Goal: Complete application form: Complete application form

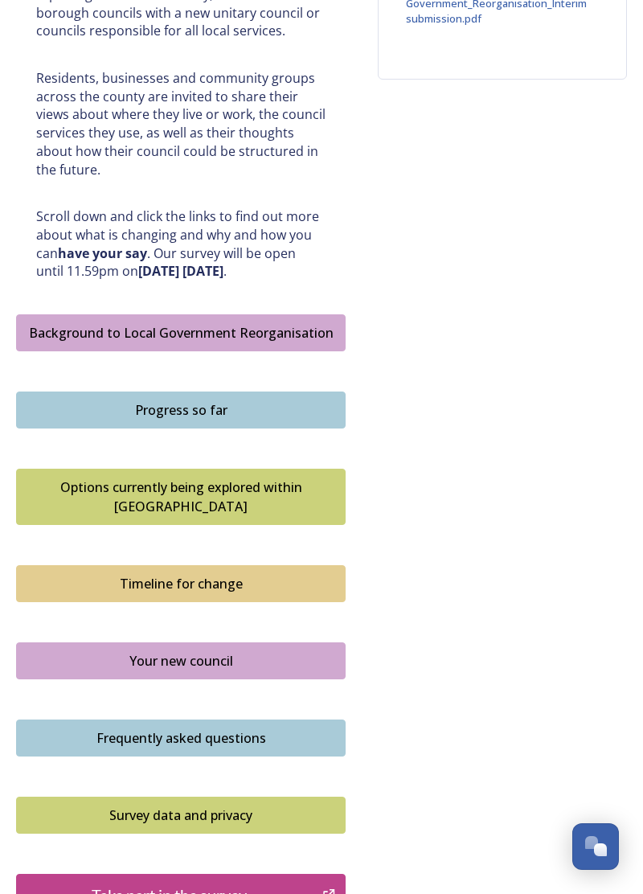
scroll to position [718, 0]
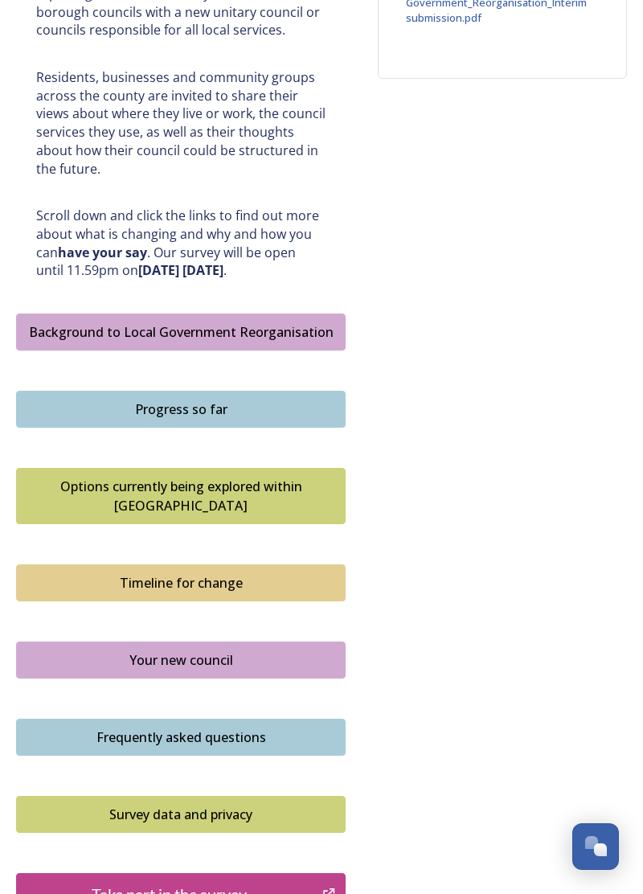
click at [208, 805] on div "Survey data and privacy" at bounding box center [181, 814] width 312 height 19
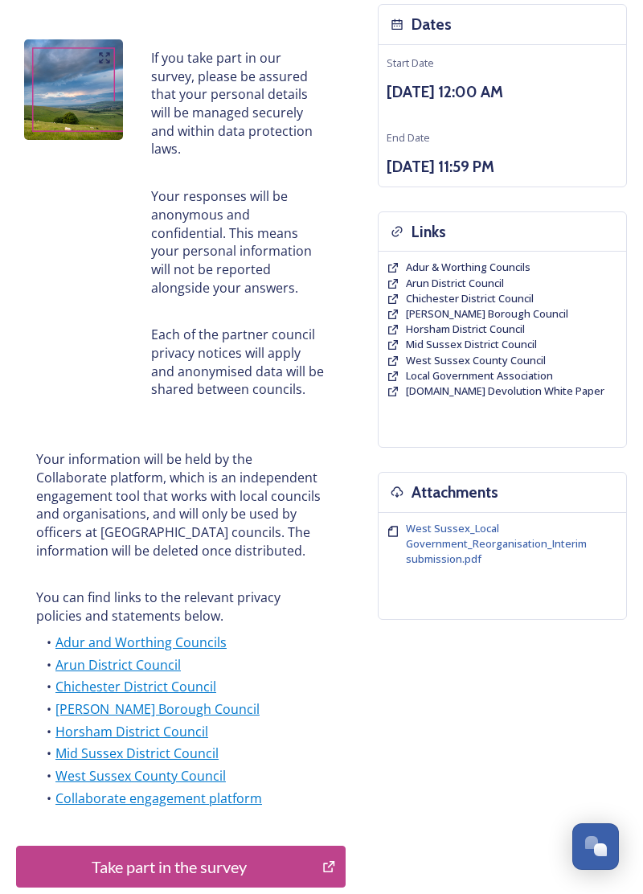
scroll to position [187, 0]
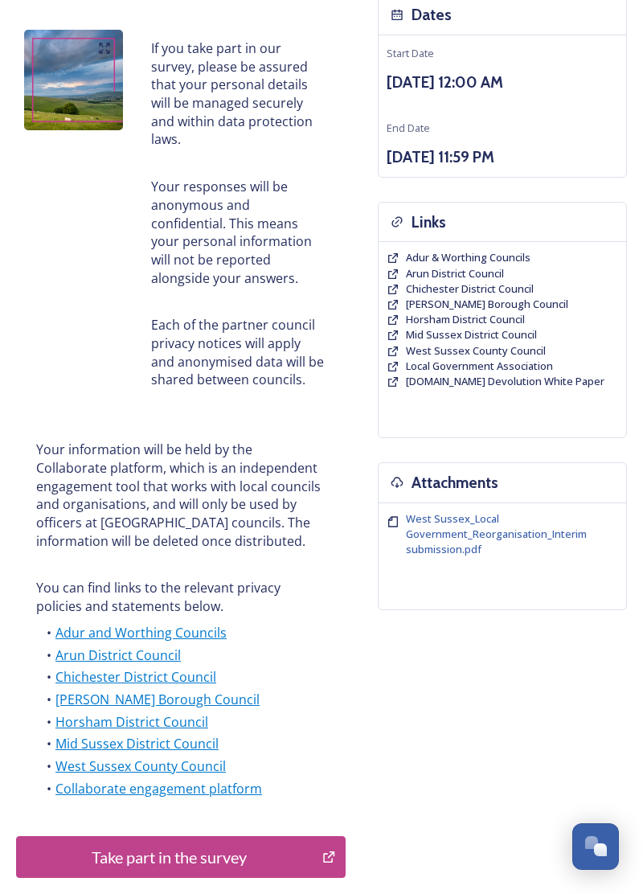
click at [190, 862] on div "Take part in the survey" at bounding box center [169, 857] width 289 height 24
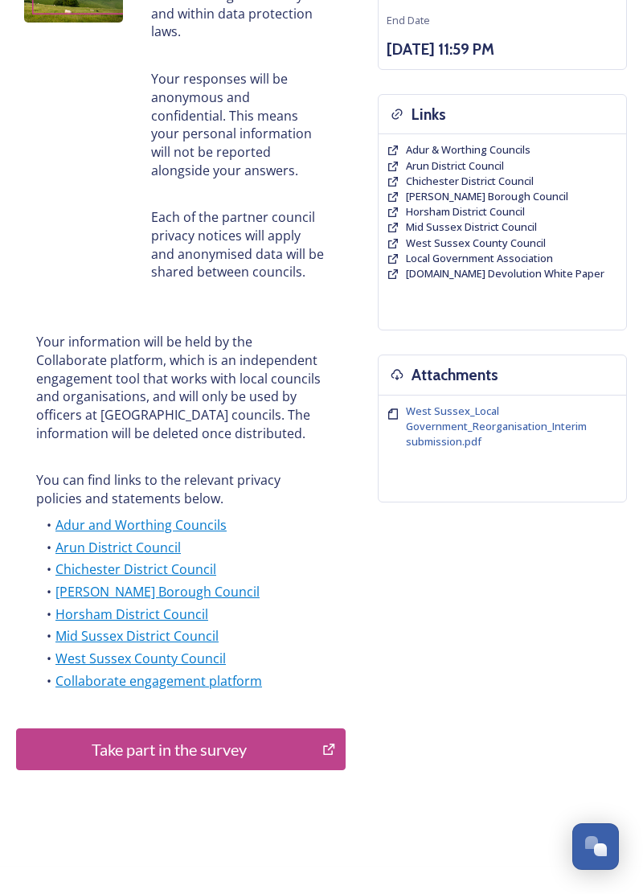
scroll to position [296, 0]
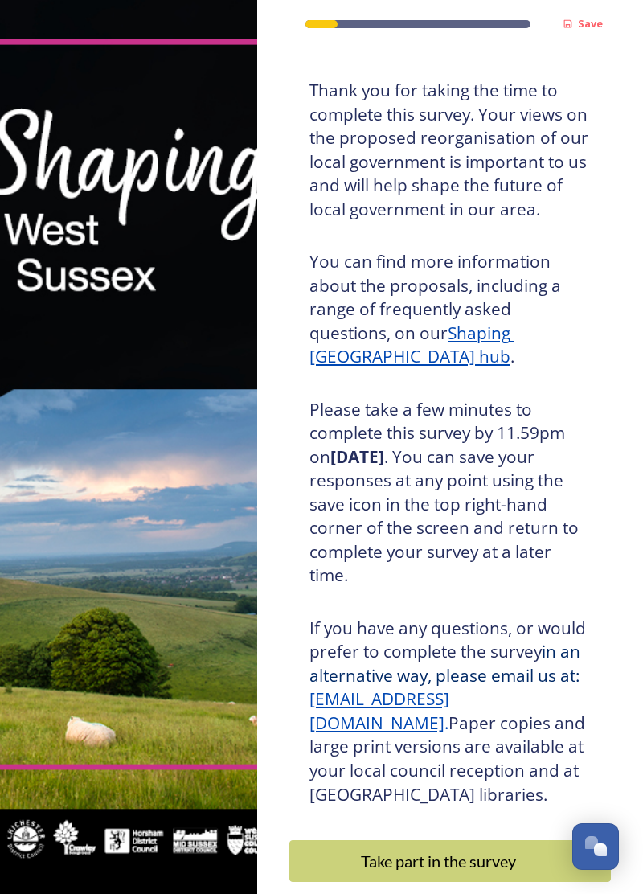
scroll to position [85, 0]
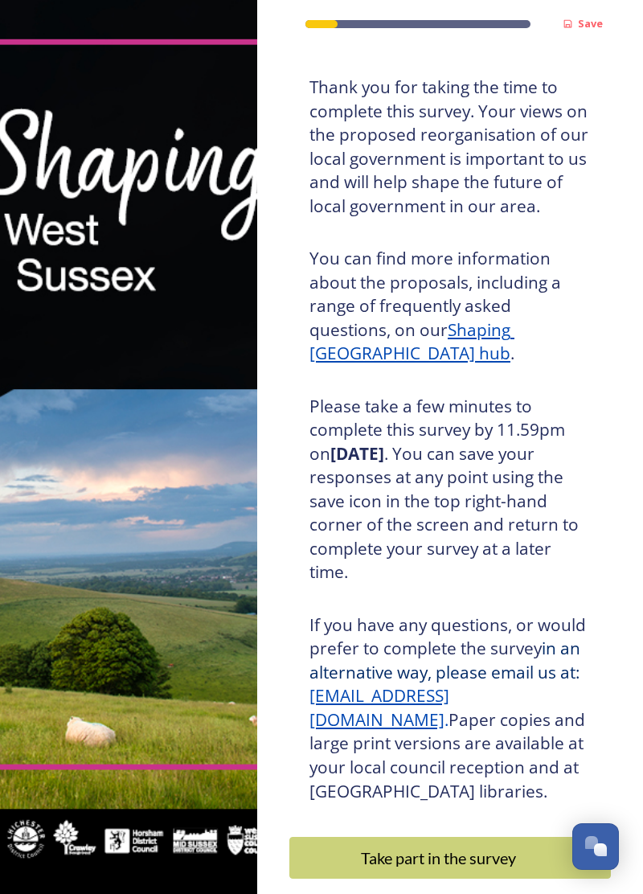
click at [427, 865] on div "Take part in the survey" at bounding box center [439, 858] width 282 height 24
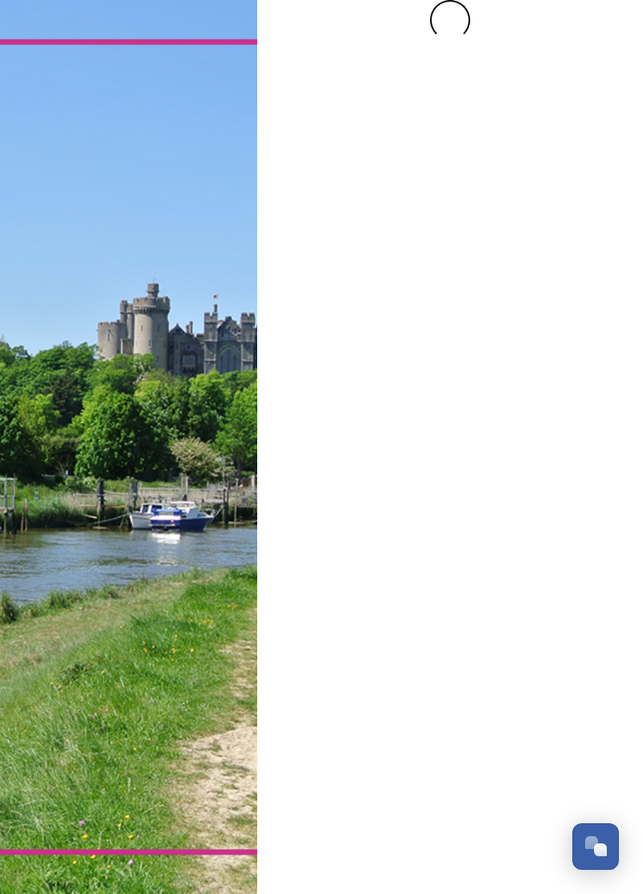
scroll to position [0, 0]
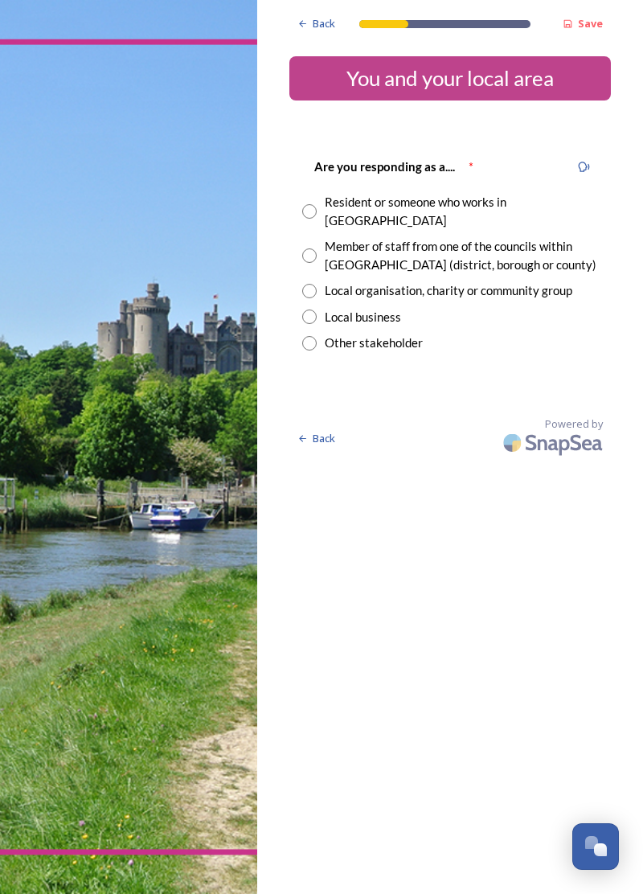
click at [309, 204] on input "radio" at bounding box center [309, 211] width 14 height 14
radio input "true"
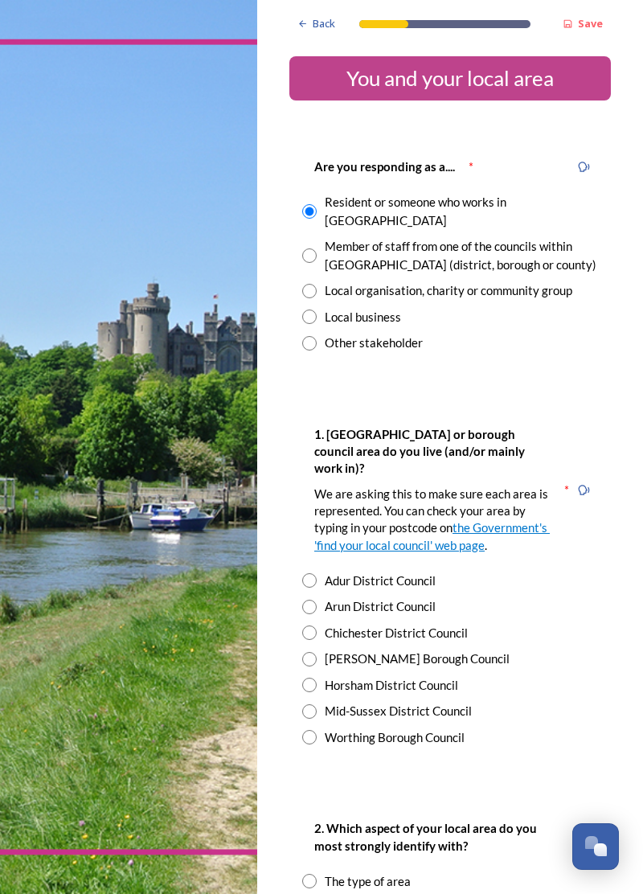
click at [315, 730] on input "radio" at bounding box center [309, 737] width 14 height 14
radio input "true"
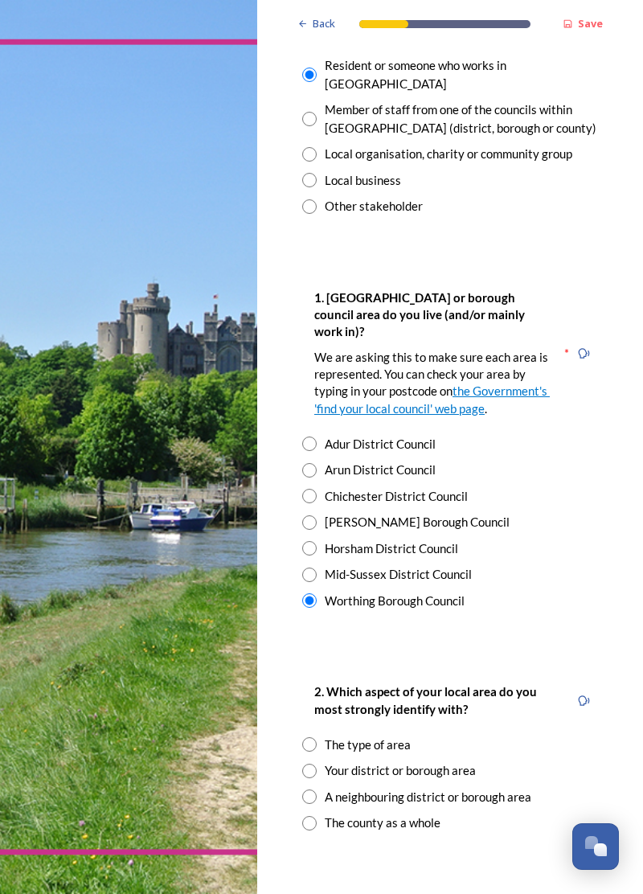
scroll to position [138, 0]
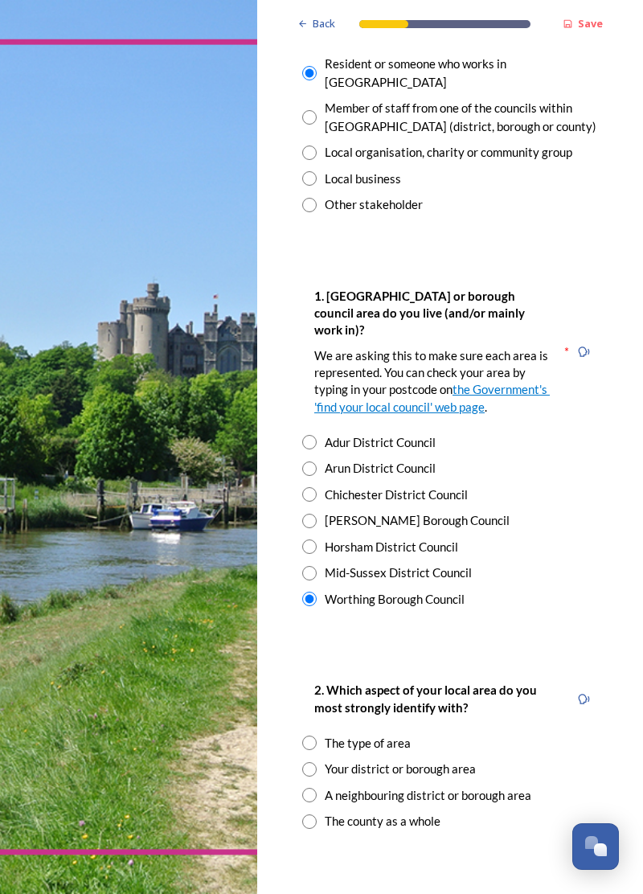
click at [314, 736] on input "radio" at bounding box center [309, 743] width 14 height 14
radio input "true"
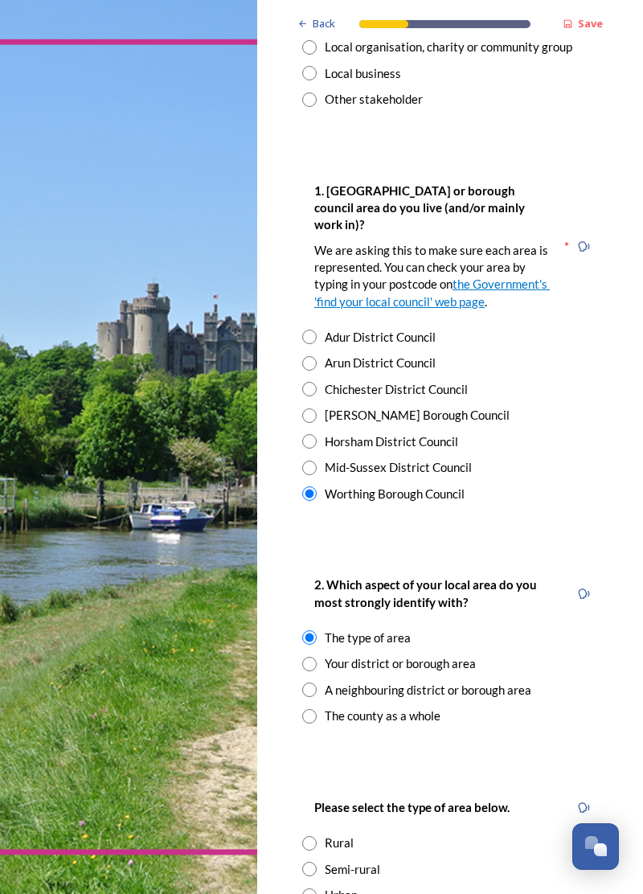
scroll to position [270, 0]
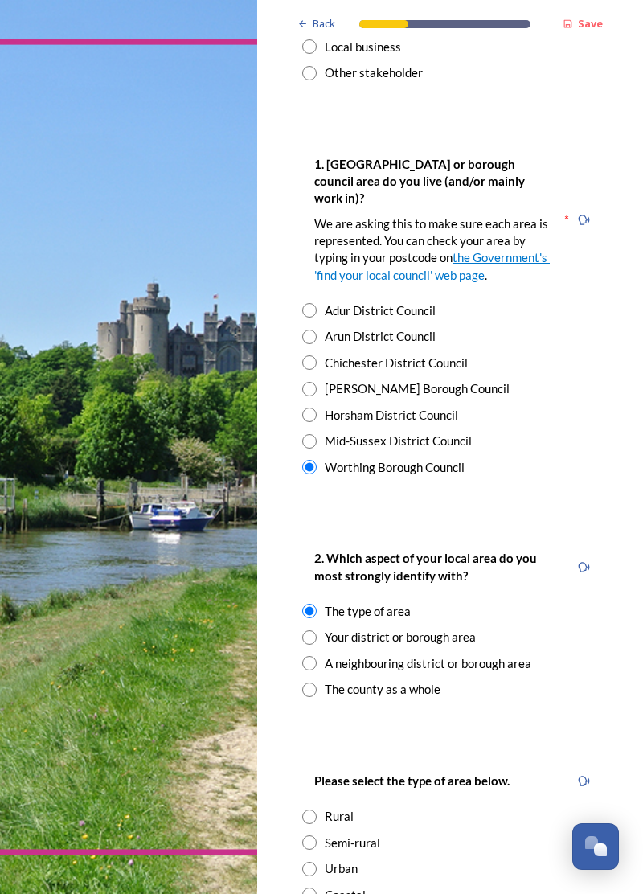
click at [311, 888] on input "radio" at bounding box center [309, 895] width 14 height 14
radio input "true"
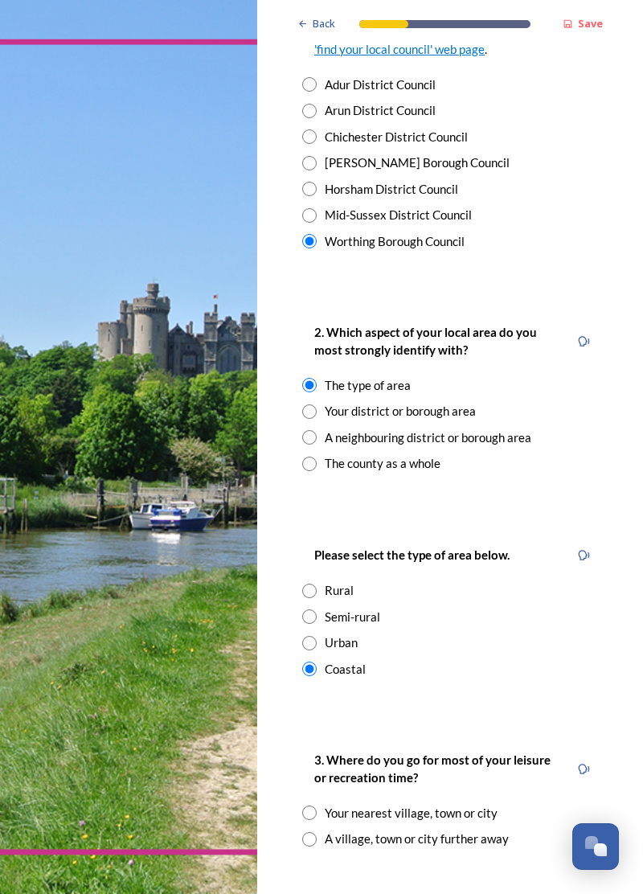
scroll to position [497, 0]
click at [314, 805] on input "radio" at bounding box center [309, 812] width 14 height 14
radio input "true"
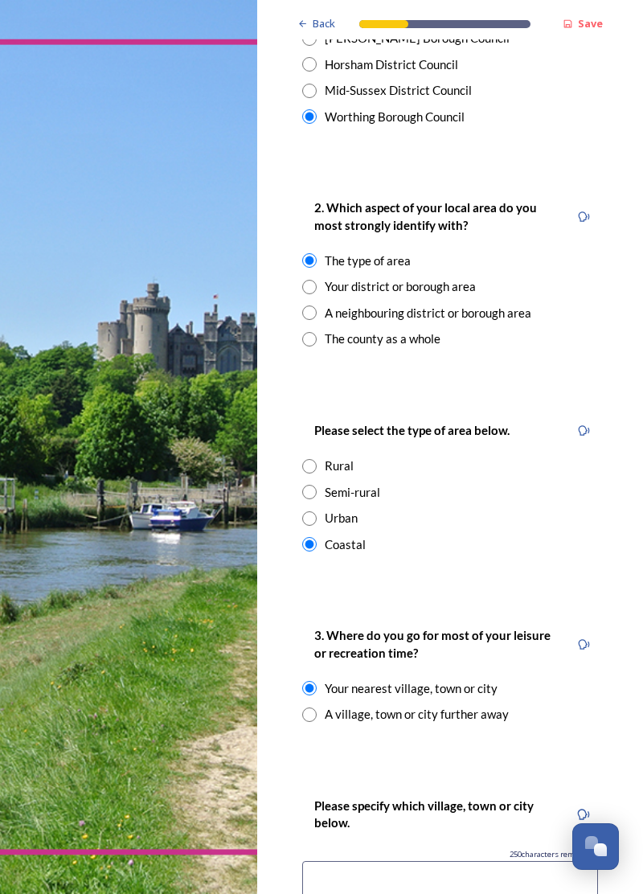
scroll to position [622, 0]
click at [331, 861] on input at bounding box center [450, 879] width 296 height 37
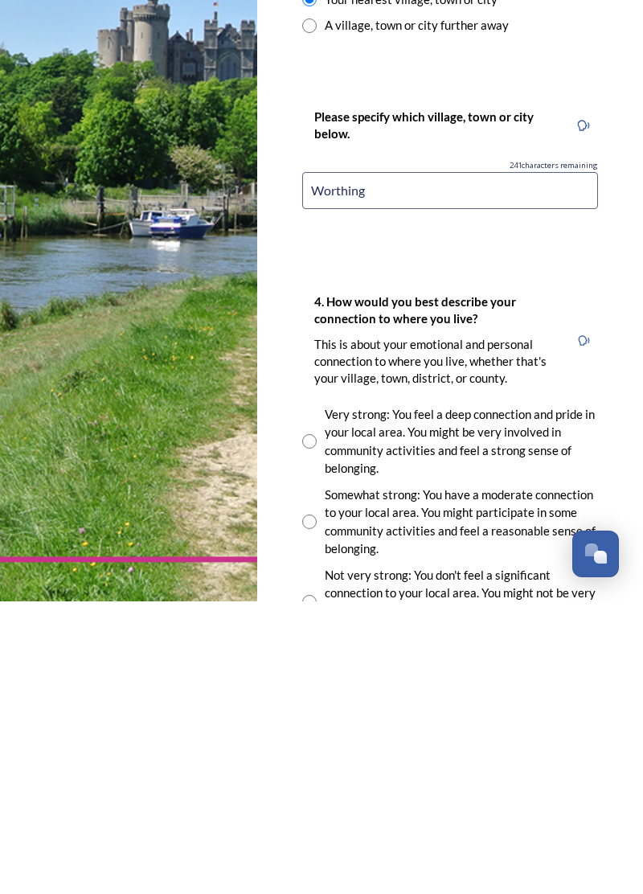
scroll to position [1022, 0]
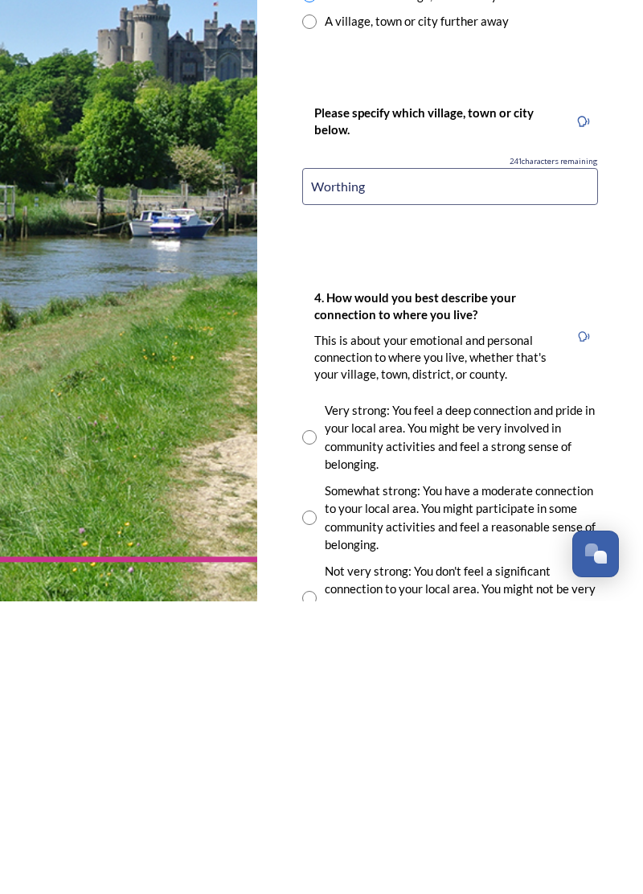
type input "Worthing"
click at [310, 884] on input "radio" at bounding box center [309, 891] width 14 height 14
radio input "true"
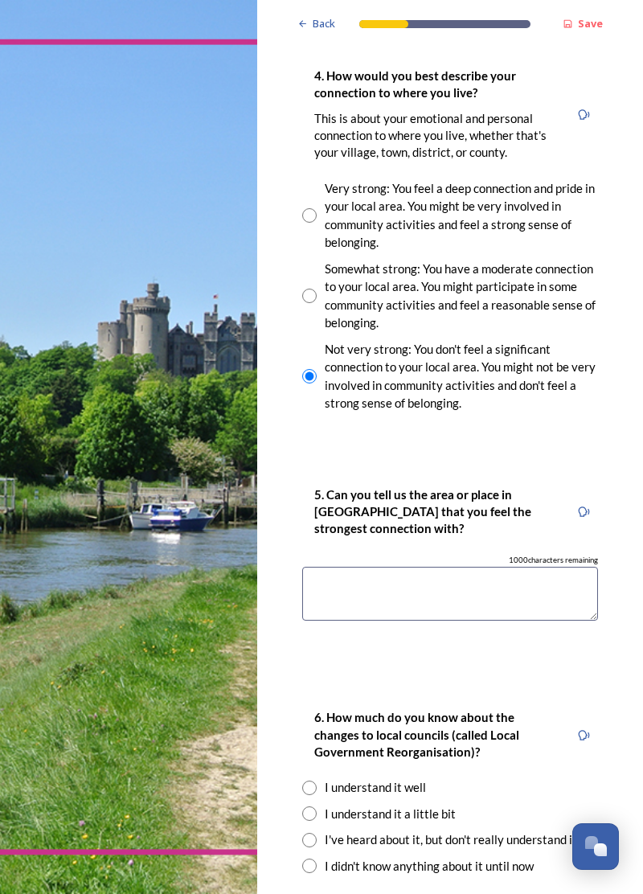
scroll to position [1538, 0]
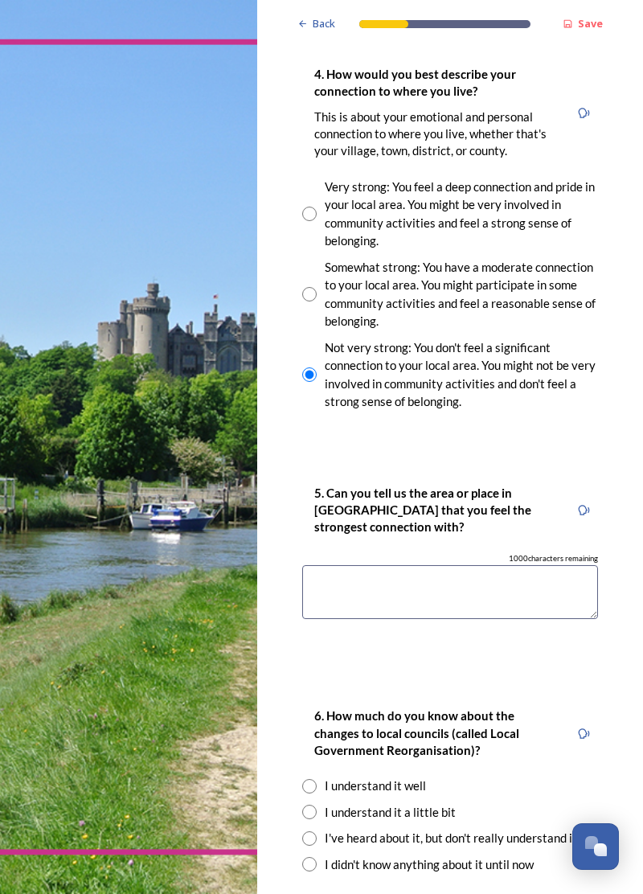
click at [314, 832] on input "radio" at bounding box center [309, 839] width 14 height 14
radio input "true"
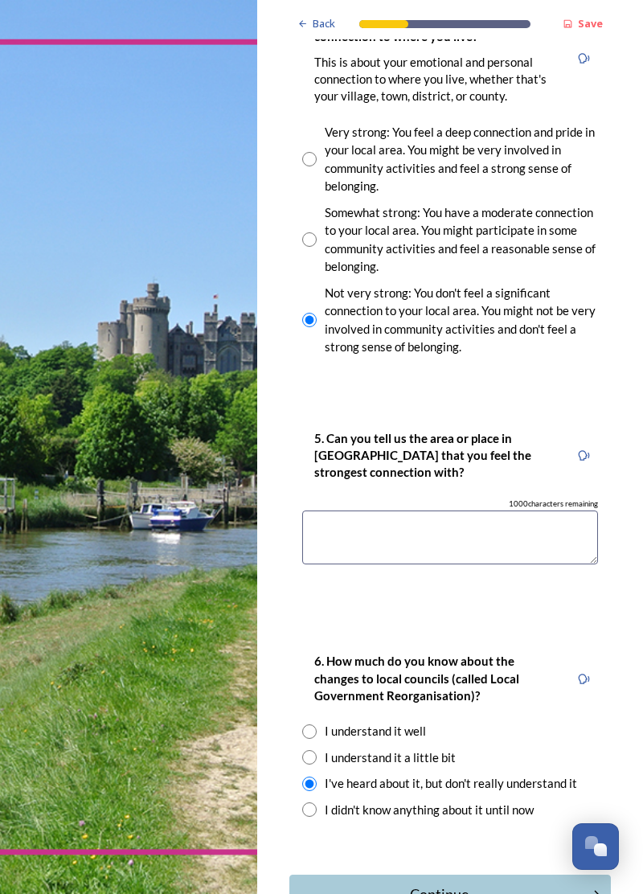
click at [436, 884] on div "Continue" at bounding box center [439, 895] width 282 height 22
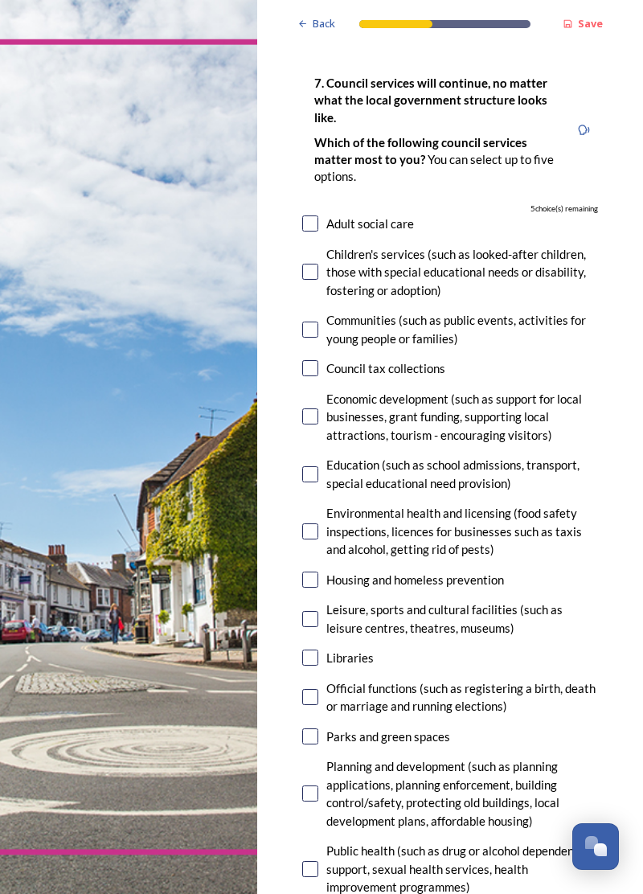
scroll to position [93, 0]
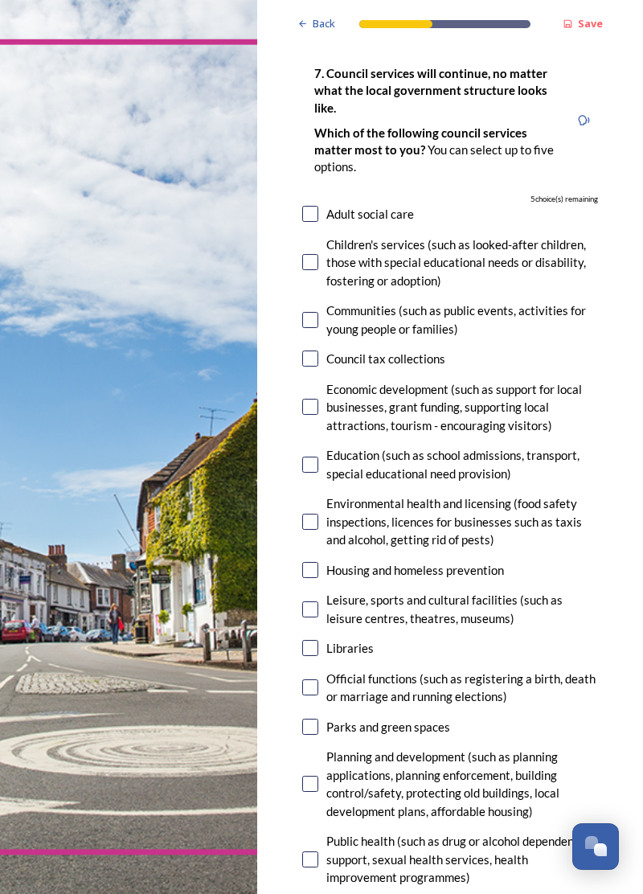
click at [316, 602] on input "checkbox" at bounding box center [310, 610] width 16 height 16
checkbox input "true"
click at [312, 640] on input "checkbox" at bounding box center [310, 648] width 16 height 16
checkbox input "true"
click at [307, 719] on input "checkbox" at bounding box center [310, 727] width 16 height 16
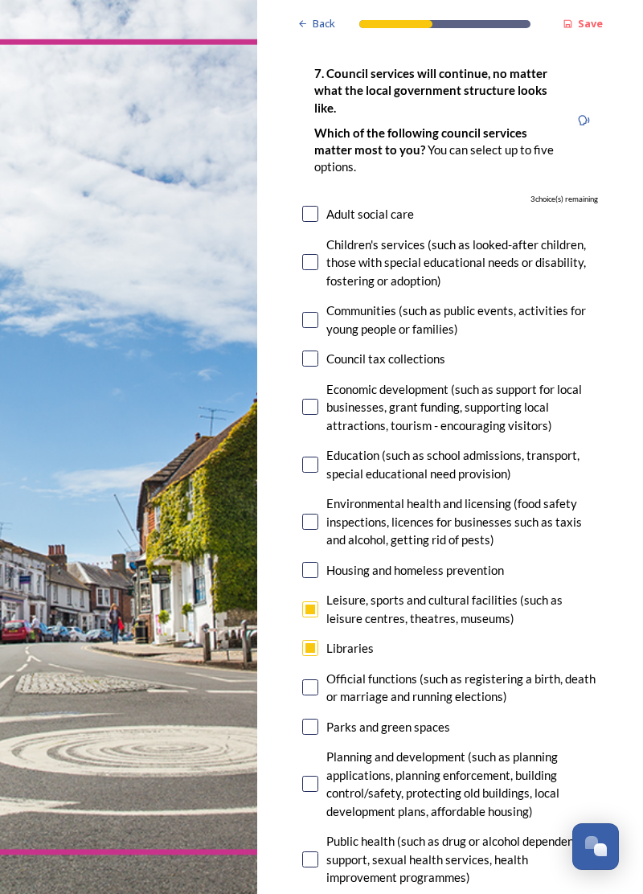
checkbox input "true"
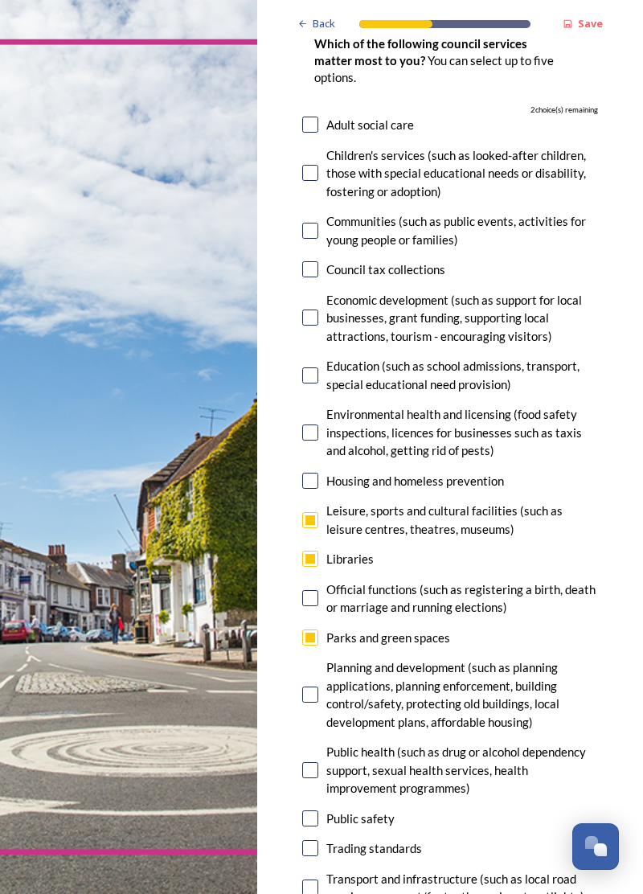
scroll to position [185, 0]
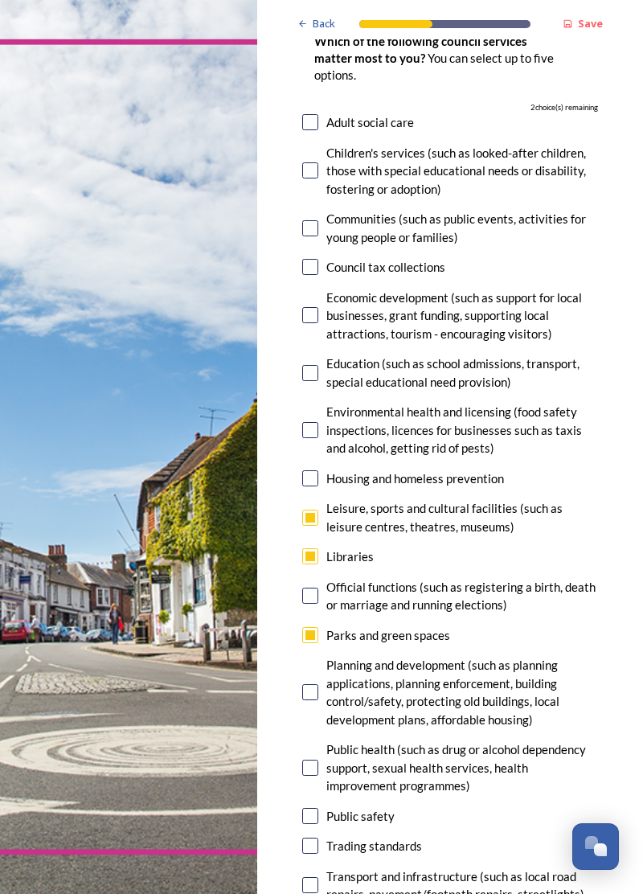
click at [318, 685] on input "checkbox" at bounding box center [310, 693] width 16 height 16
checkbox input "true"
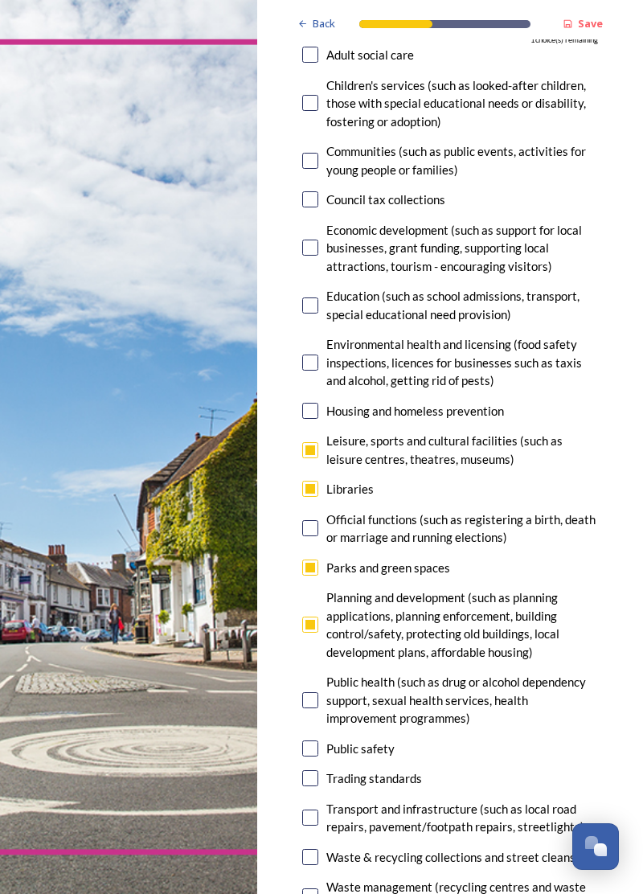
scroll to position [254, 0]
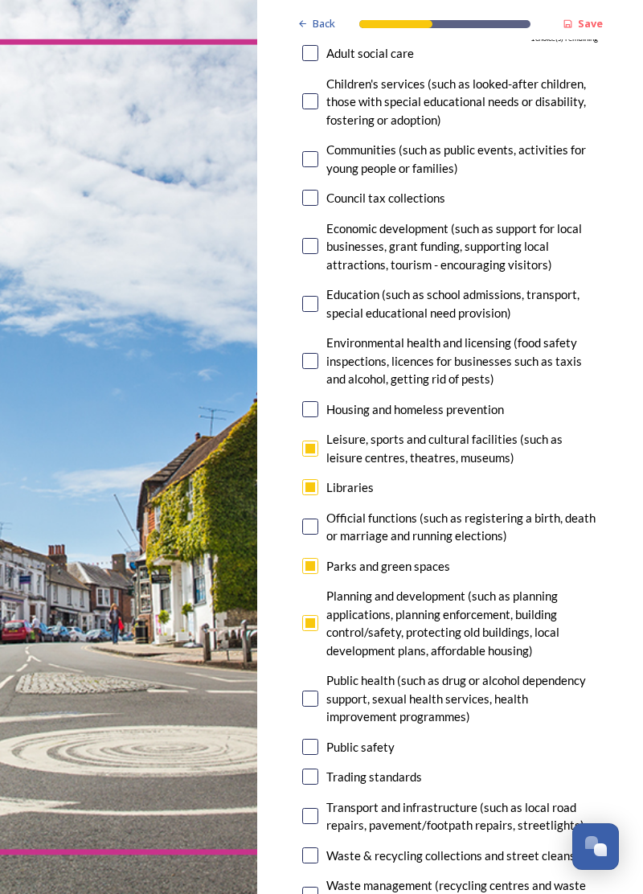
click at [313, 739] on input "checkbox" at bounding box center [310, 747] width 16 height 16
checkbox input "true"
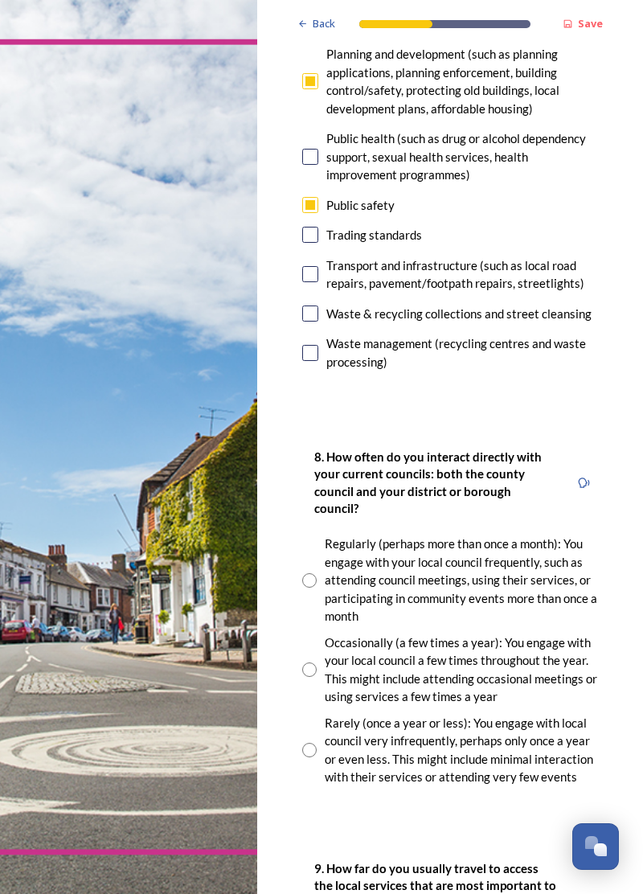
scroll to position [801, 0]
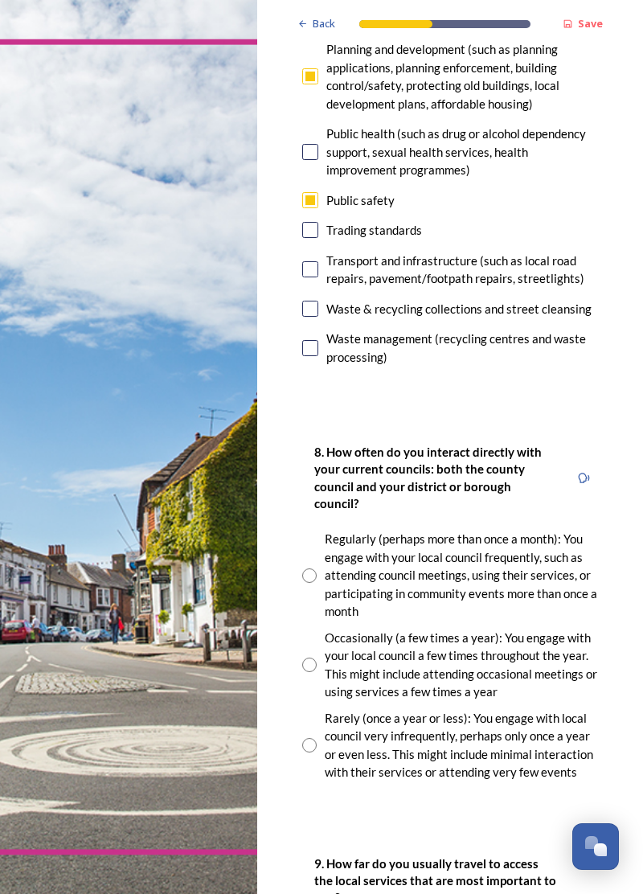
click at [315, 658] on input "radio" at bounding box center [309, 665] width 14 height 14
radio input "true"
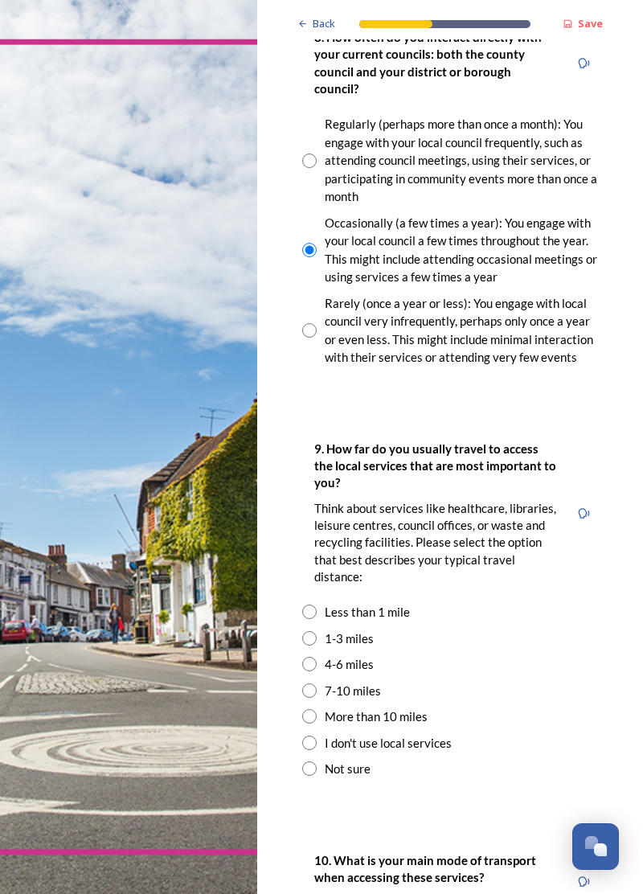
scroll to position [1227, 0]
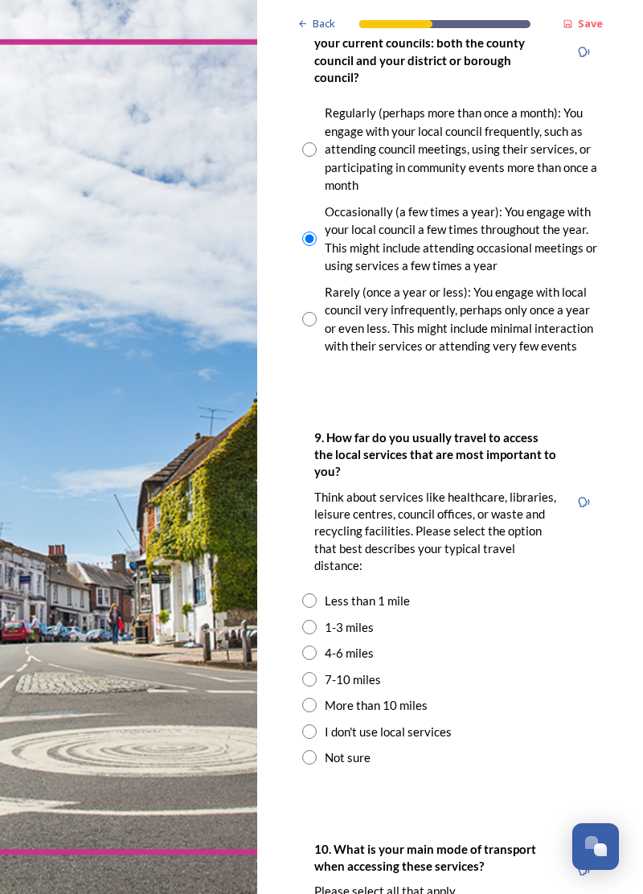
click at [312, 620] on input "radio" at bounding box center [309, 627] width 14 height 14
radio input "true"
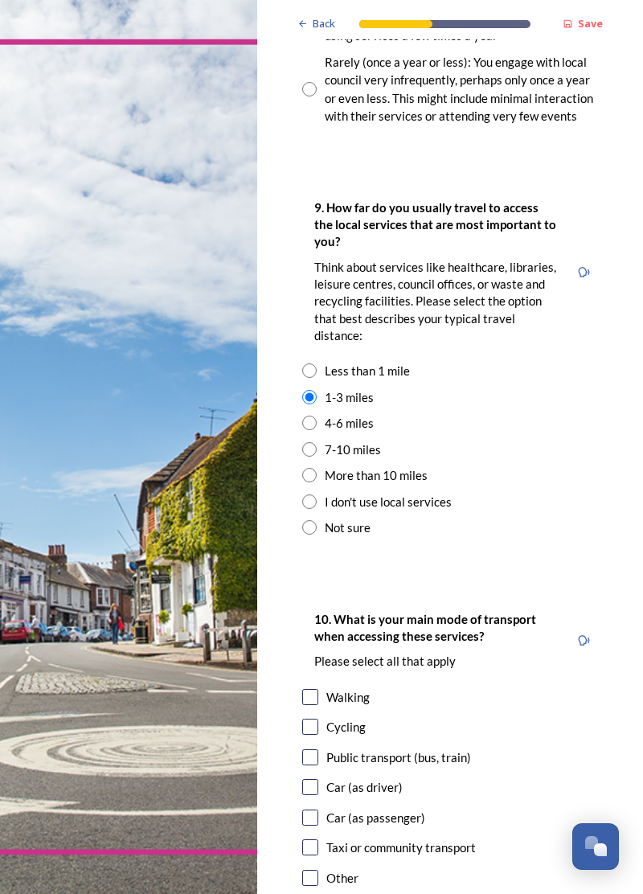
scroll to position [1463, 0]
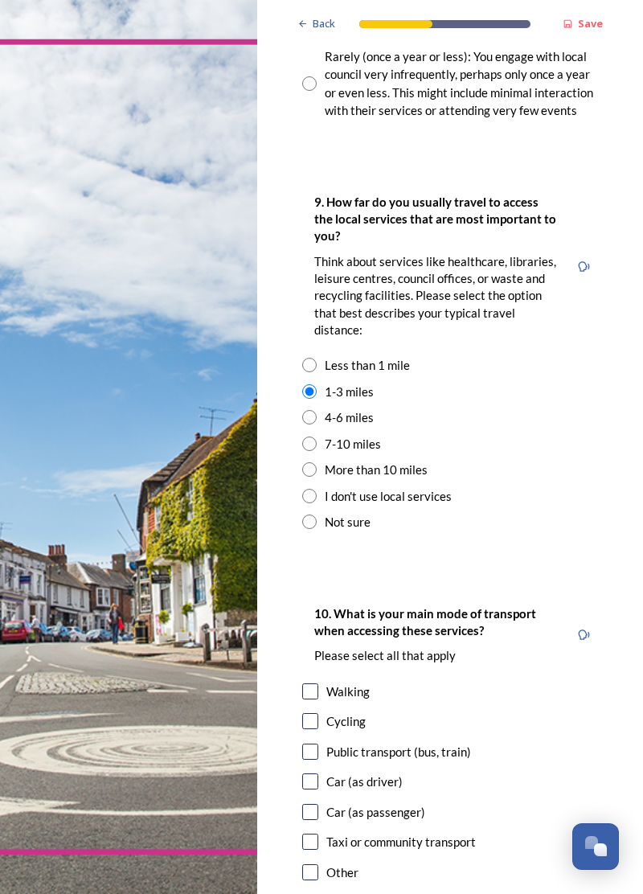
click at [315, 774] on input "checkbox" at bounding box center [310, 782] width 16 height 16
checkbox input "true"
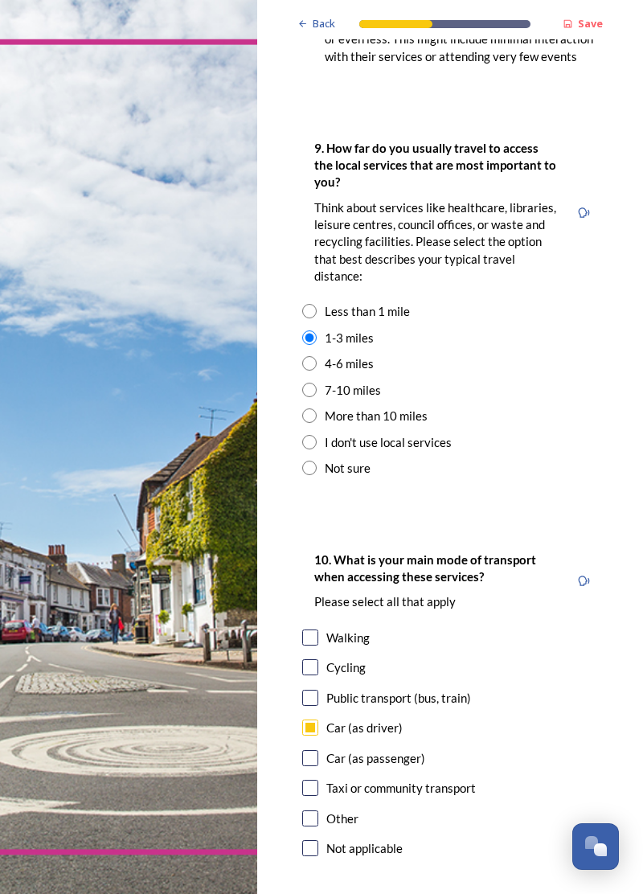
scroll to position [1578, 0]
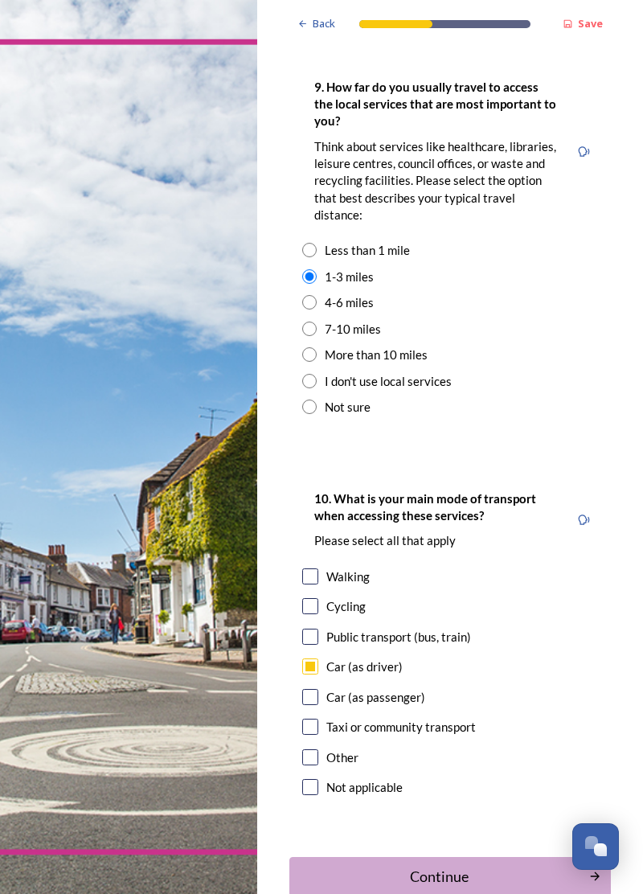
click at [436, 866] on div "Continue" at bounding box center [439, 877] width 282 height 22
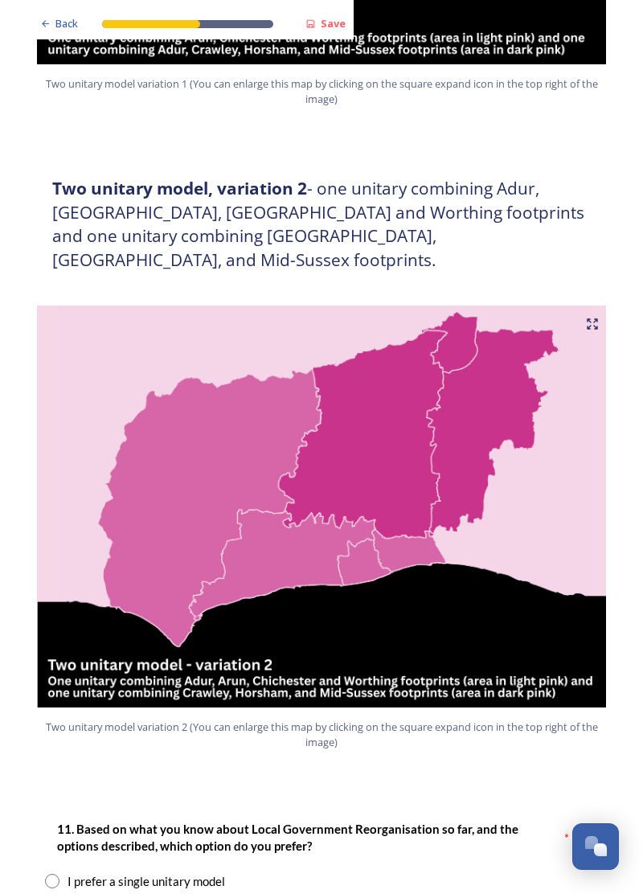
scroll to position [1433, 0]
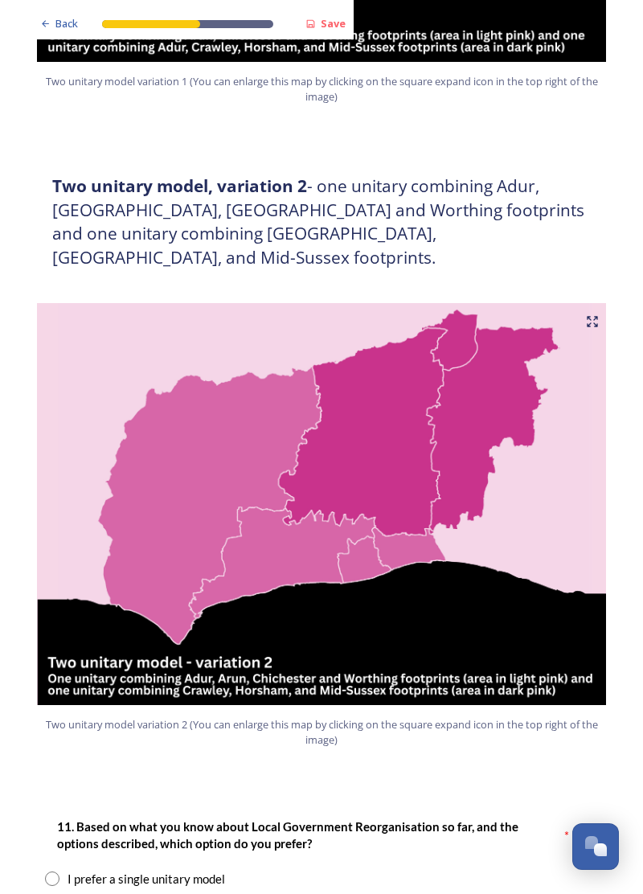
click at [56, 894] on input "radio" at bounding box center [52, 905] width 14 height 14
radio input "true"
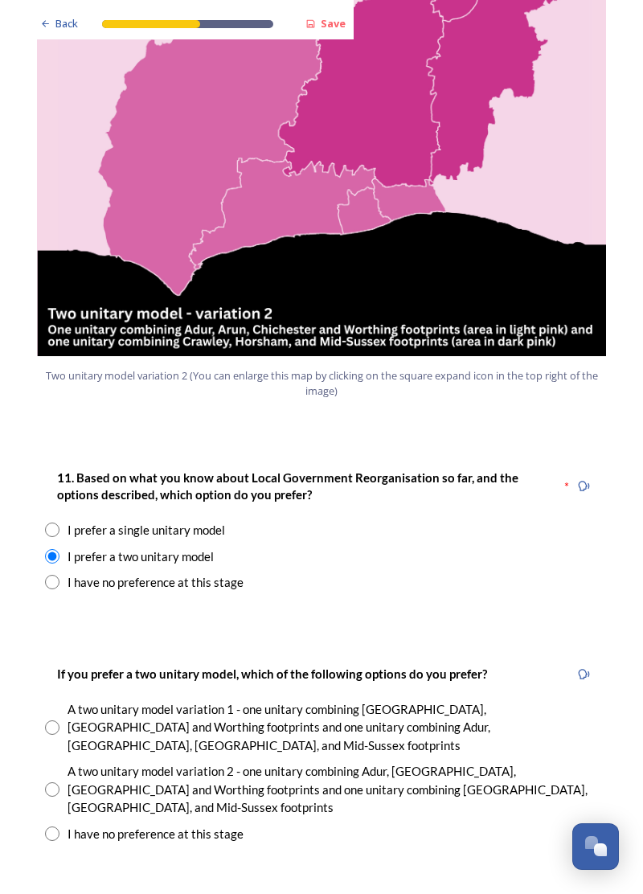
scroll to position [1782, 0]
click at [57, 783] on input "radio" at bounding box center [52, 790] width 14 height 14
radio input "true"
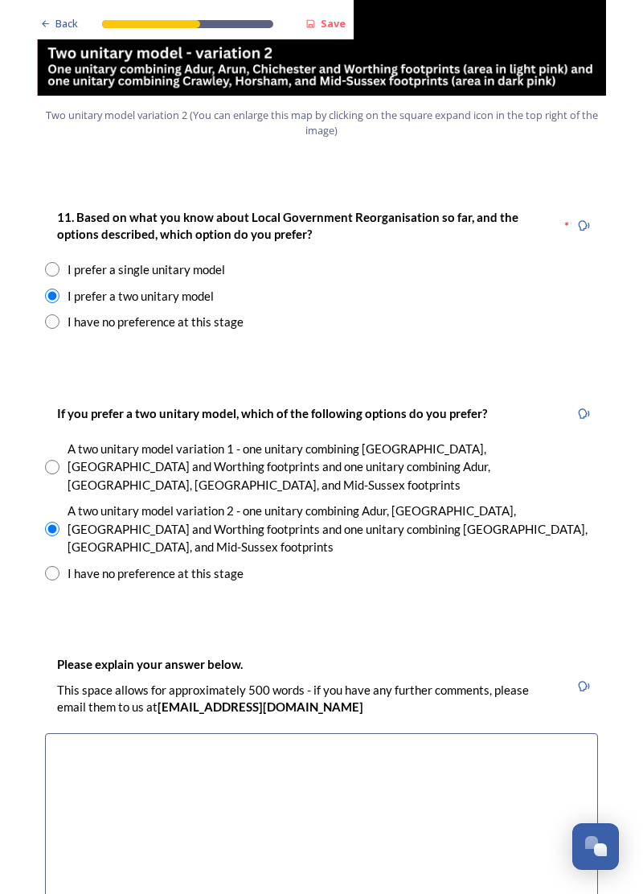
scroll to position [2045, 0]
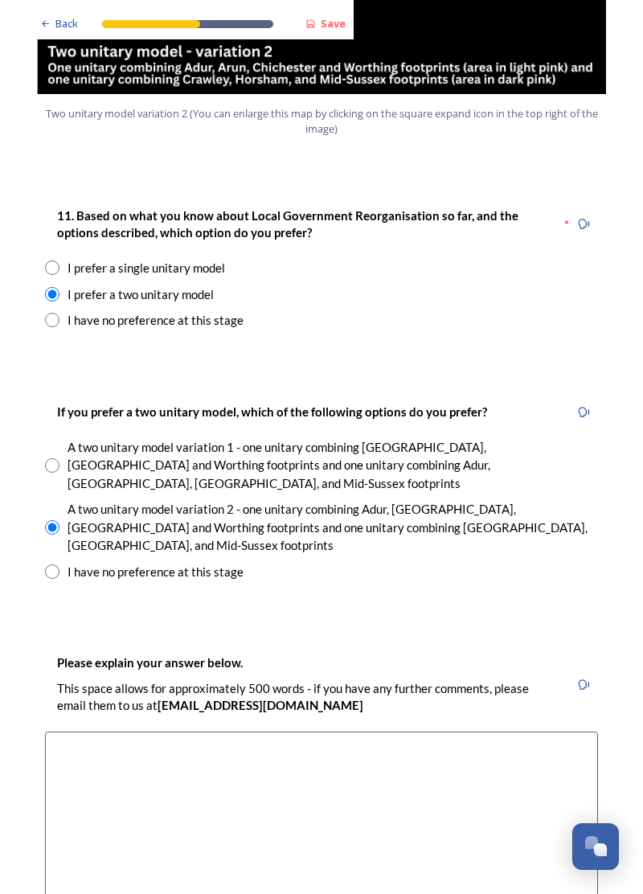
click at [86, 732] on textarea at bounding box center [321, 822] width 553 height 181
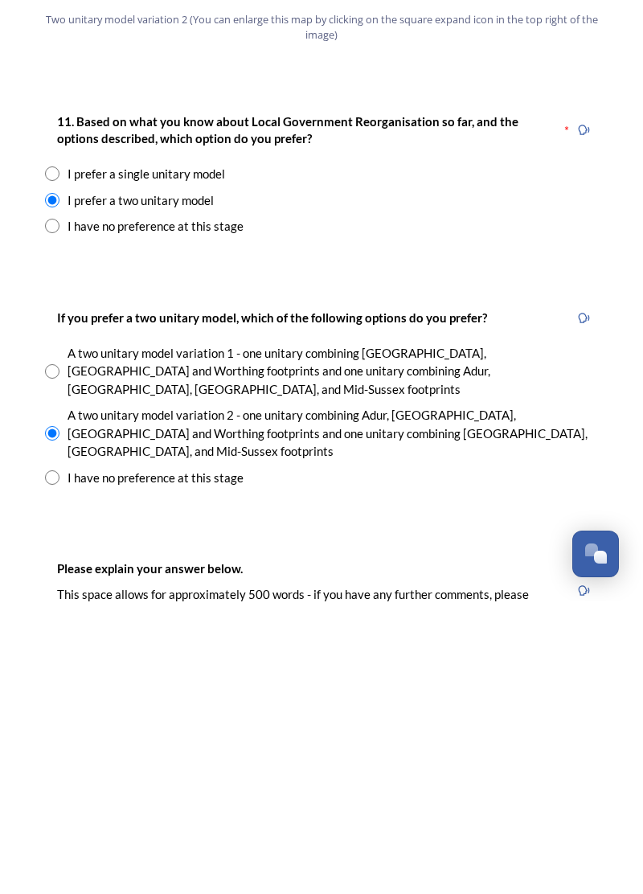
scroll to position [1847, 0]
type textarea "A single unitary model is far too big and as Adur is already part of Worthing, …"
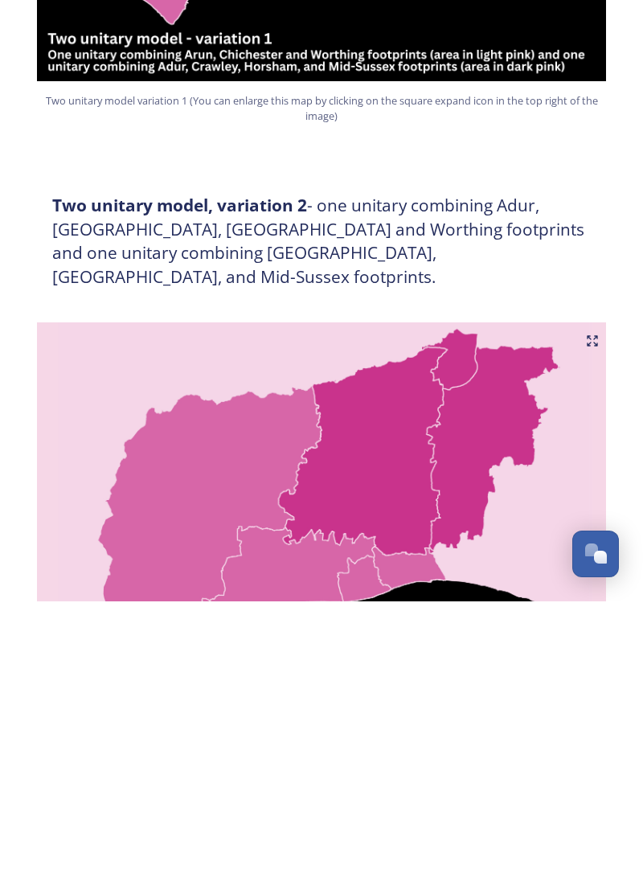
scroll to position [1122, 0]
